Goal: Navigation & Orientation: Find specific page/section

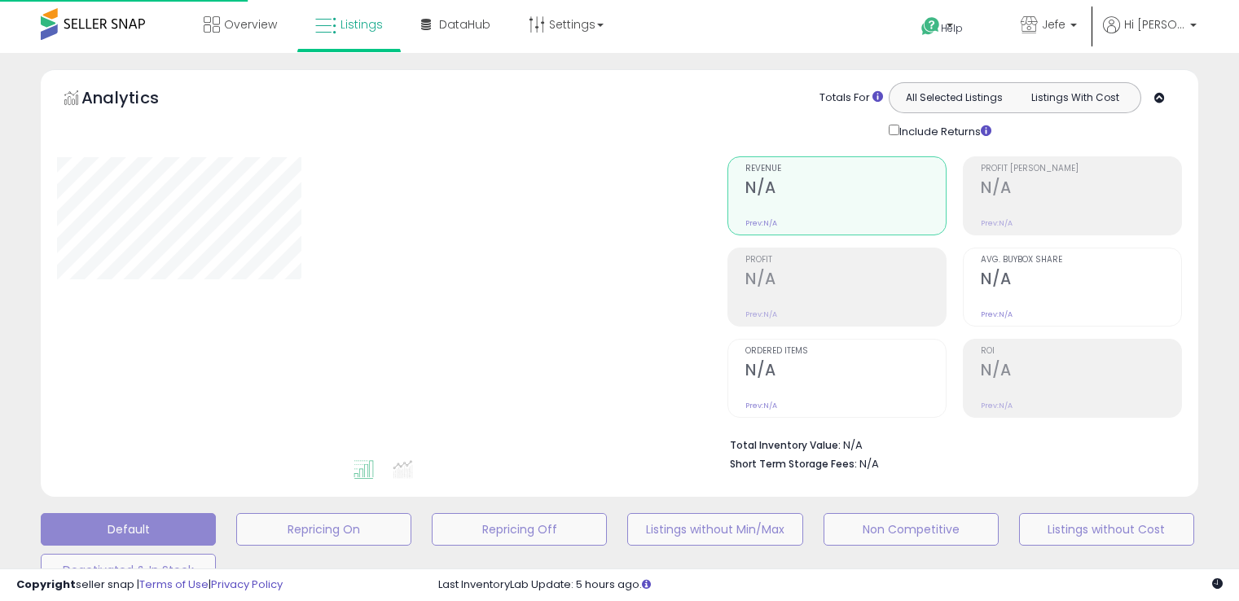
type input "**********"
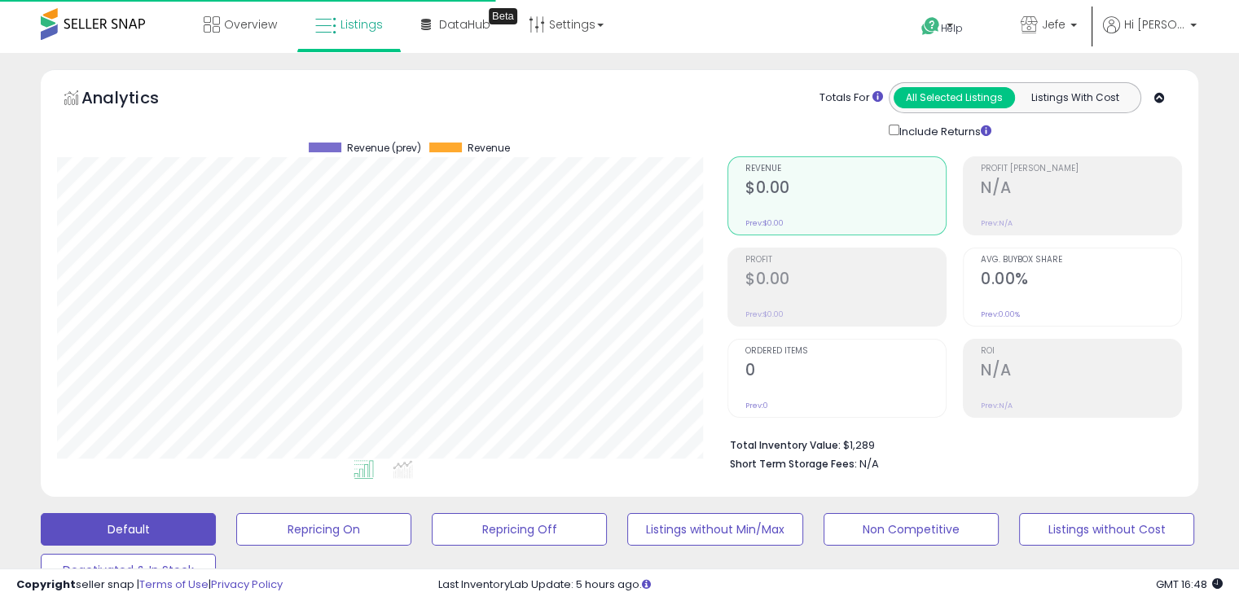
scroll to position [333, 670]
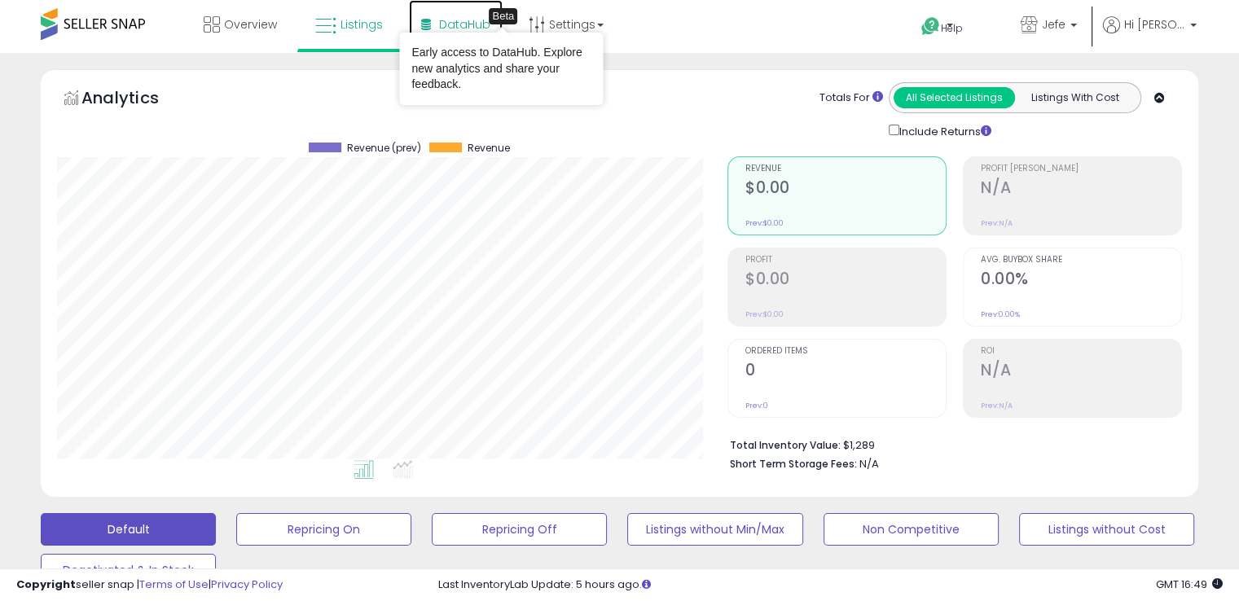
click at [476, 20] on span "DataHub" at bounding box center [464, 24] width 51 height 16
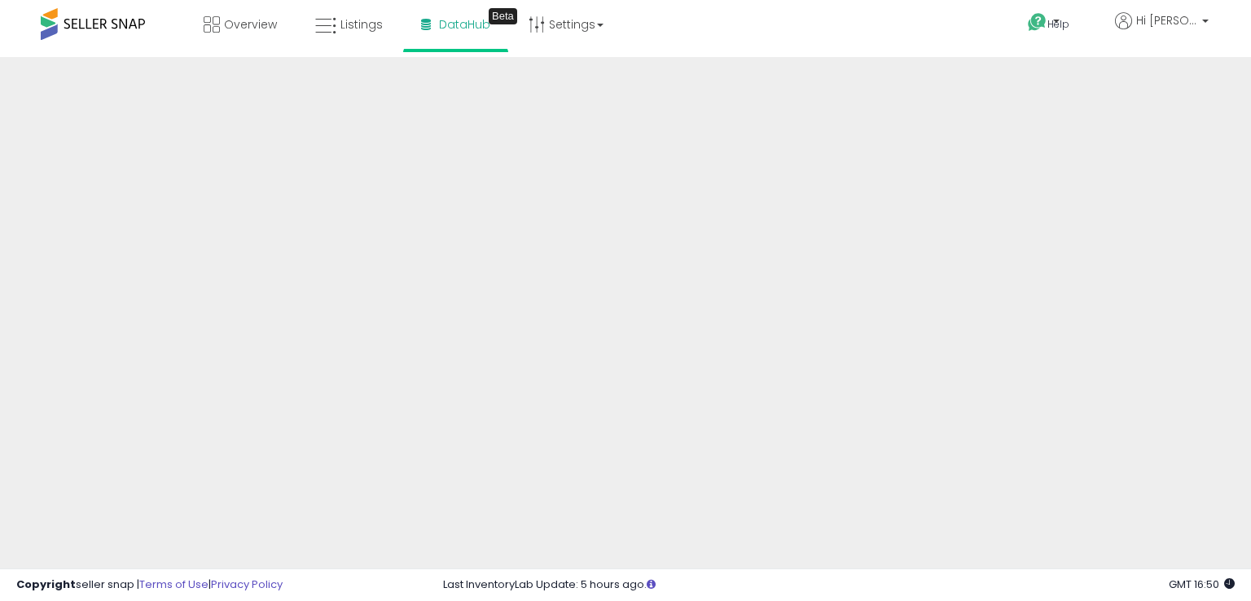
click at [943, 16] on div "Help Contact Support Search Knowledge Hub Request a Feature Hi [PERSON_NAME]" at bounding box center [1020, 34] width 413 height 69
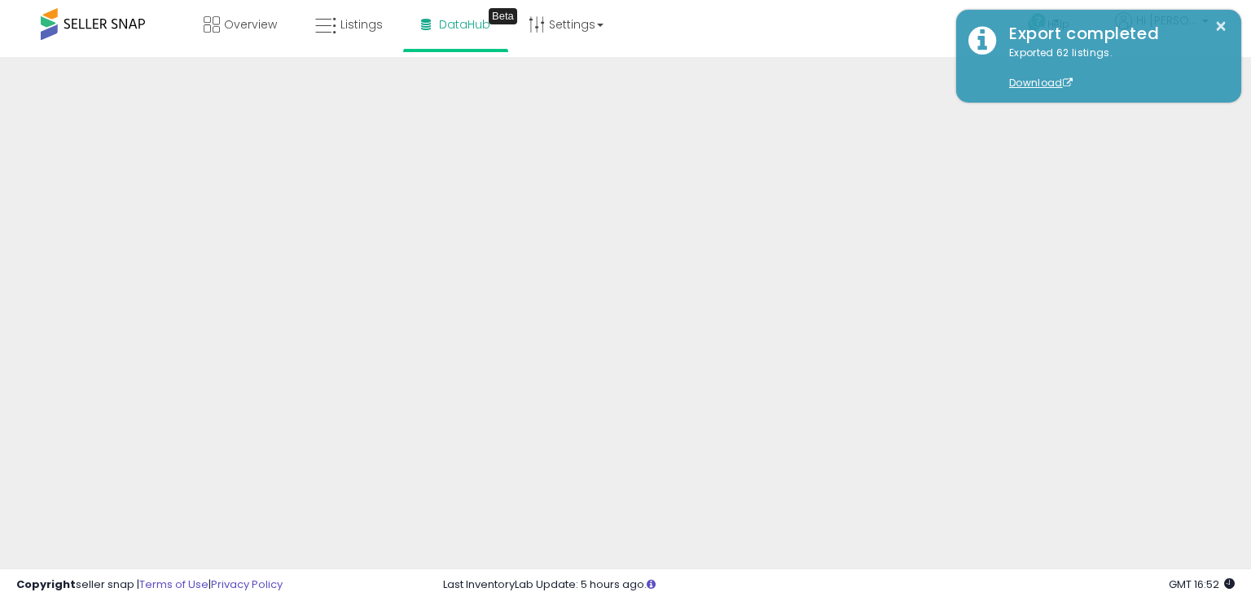
click at [897, 33] on div "Help Contact Support Search Knowledge Hub Request a Feature Hi [PERSON_NAME]" at bounding box center [1020, 34] width 413 height 69
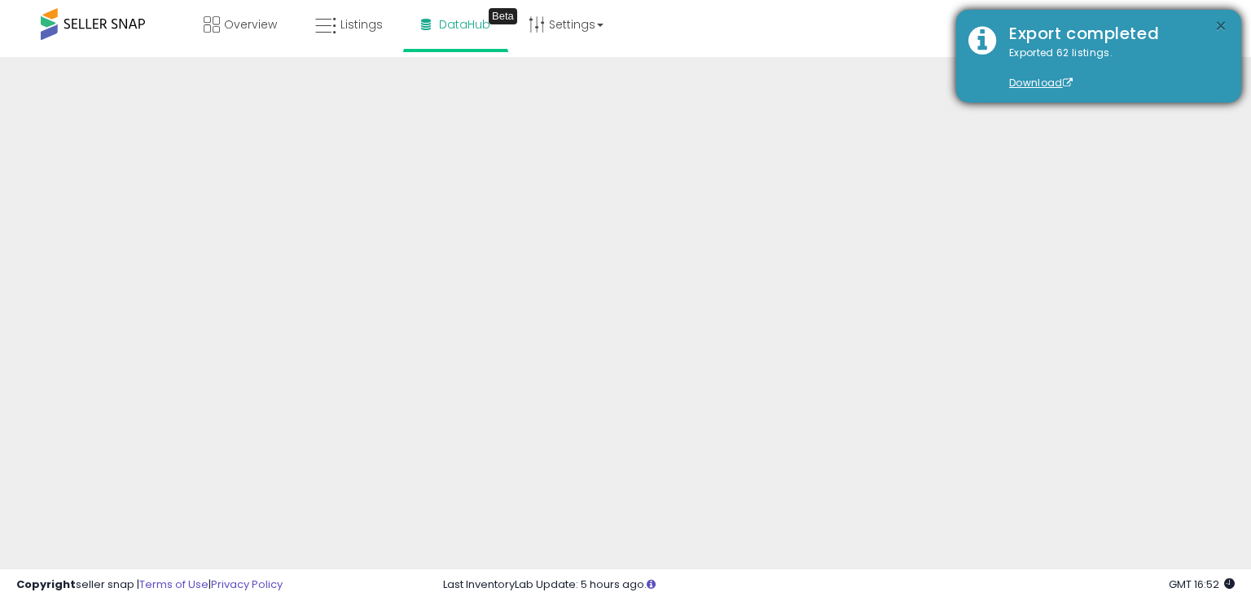
click at [1223, 24] on button "×" at bounding box center [1221, 26] width 13 height 20
